Goal: Communication & Community: Answer question/provide support

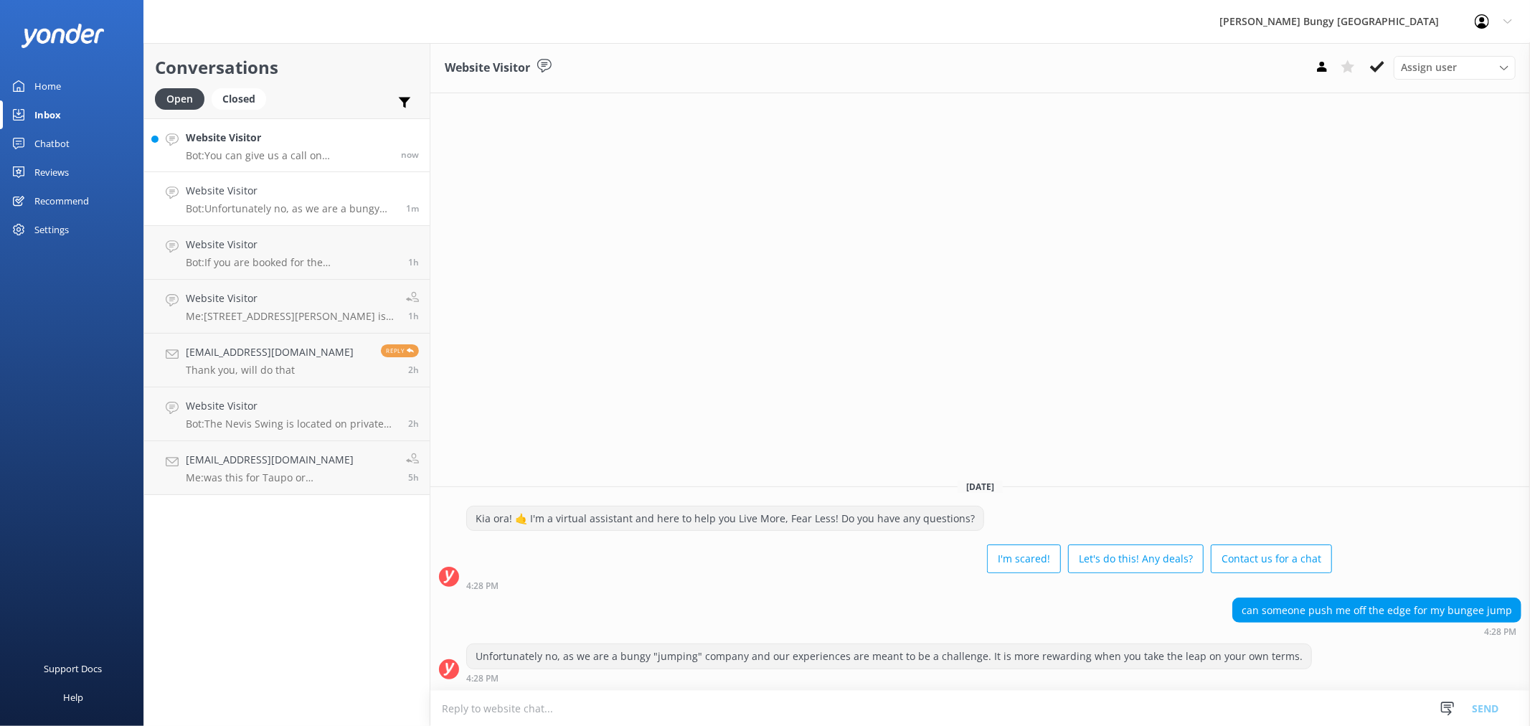
click at [343, 154] on p "Bot: You can give us a call on [PHONE_NUMBER] or [PHONE_NUMBER] to chat with a …" at bounding box center [288, 155] width 204 height 13
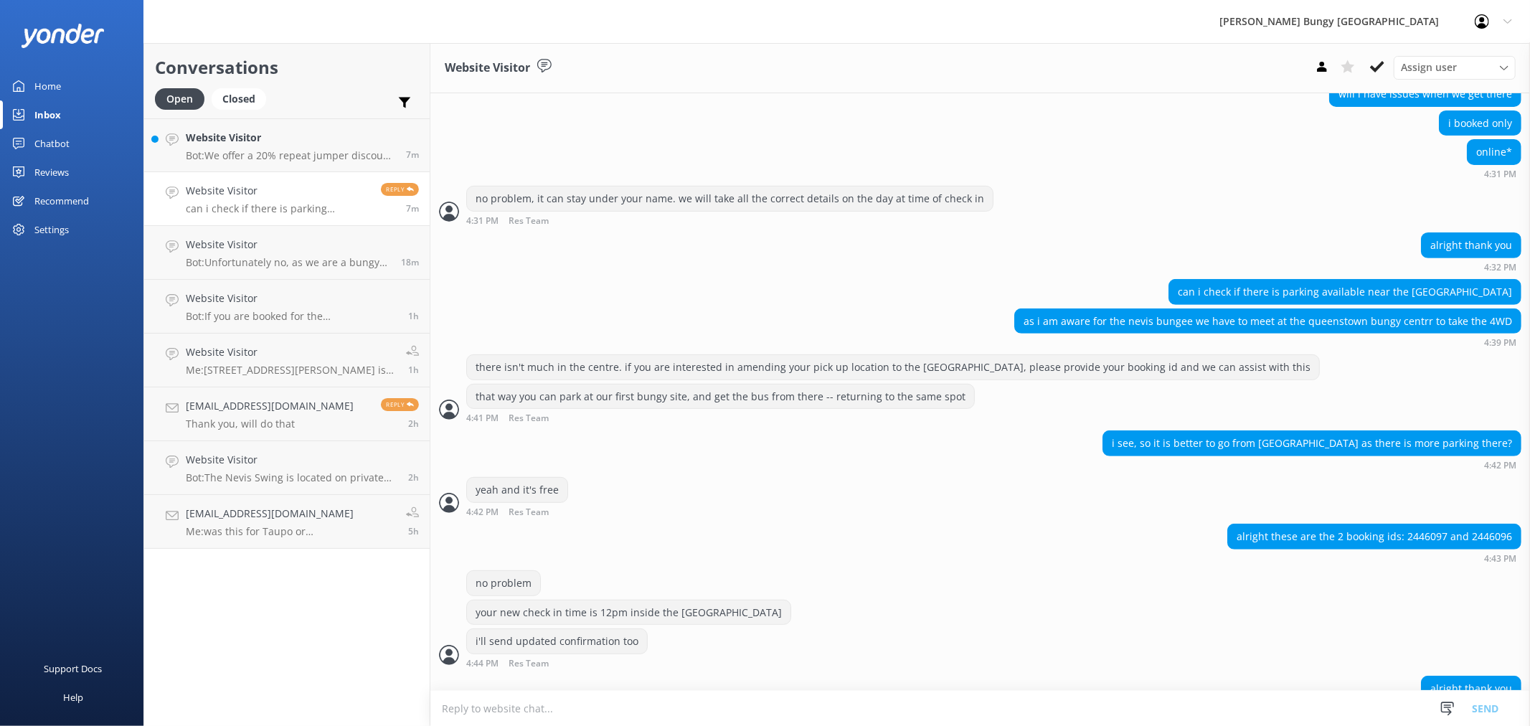
scroll to position [445, 0]
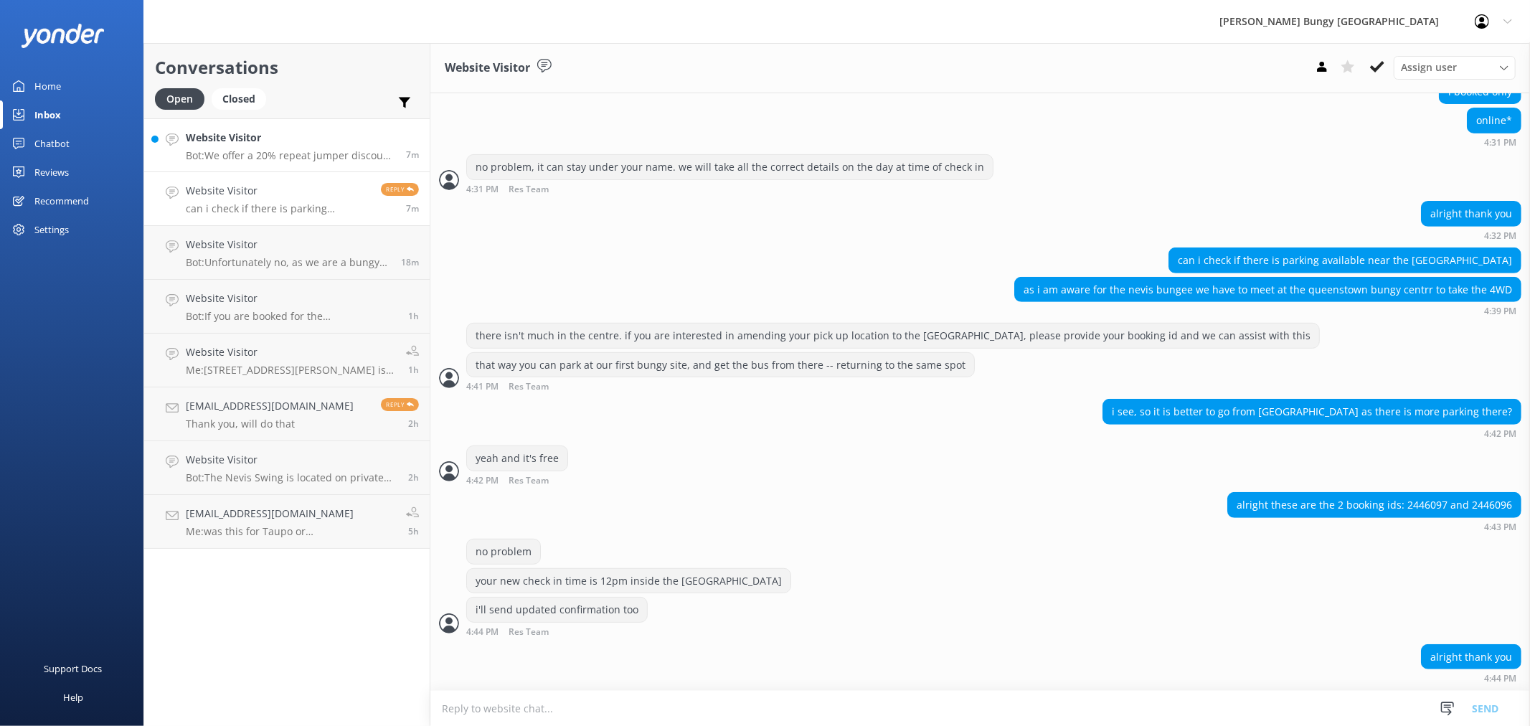
click at [352, 151] on p "Bot: We offer a 20% repeat jumper discount on any of our singular activities fo…" at bounding box center [290, 155] width 209 height 13
